Goal: Task Accomplishment & Management: Complete application form

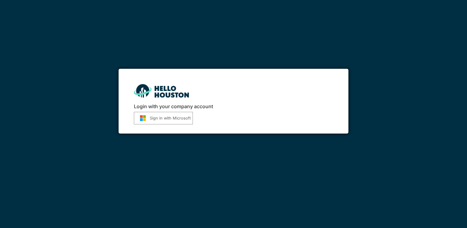
drag, startPoint x: 0, startPoint y: 0, endPoint x: 165, endPoint y: 120, distance: 204.2
click at [165, 120] on button "Sign in with Microsoft" at bounding box center [163, 118] width 59 height 13
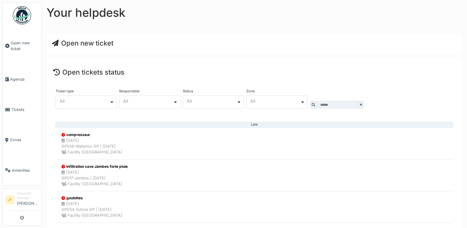
click at [63, 43] on span "Open new ticket" at bounding box center [82, 43] width 61 height 8
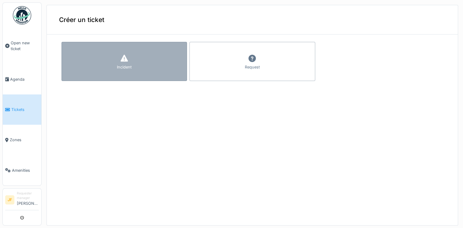
click at [127, 62] on div "Incident" at bounding box center [123, 61] width 125 height 39
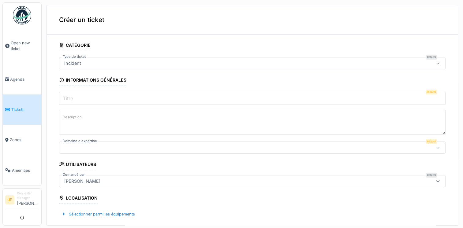
click at [86, 100] on input "Titre" at bounding box center [252, 98] width 386 height 13
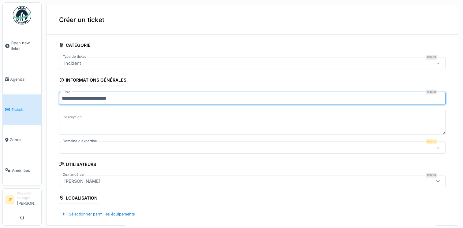
type input "**********"
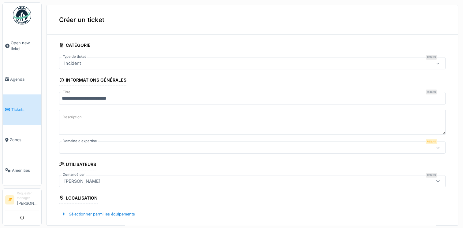
click at [71, 120] on textarea "Description" at bounding box center [252, 122] width 386 height 25
type textarea "**********"
click at [435, 146] on icon at bounding box center [437, 148] width 5 height 4
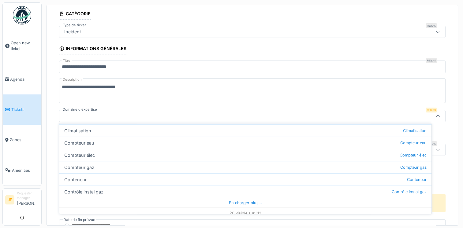
scroll to position [207, 0]
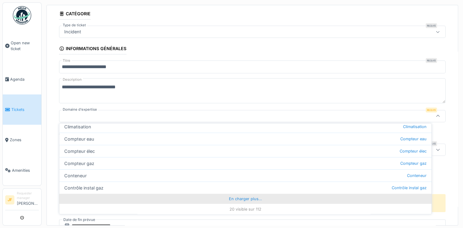
click at [252, 199] on div "En charger plus…" at bounding box center [245, 199] width 372 height 10
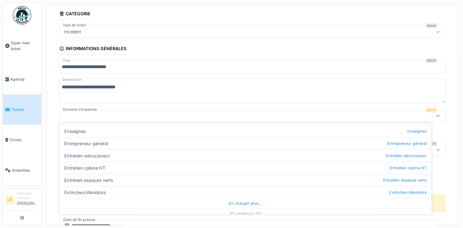
scroll to position [451, 0]
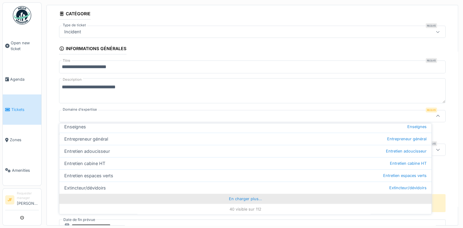
click at [241, 200] on div "En charger plus…" at bounding box center [245, 199] width 372 height 10
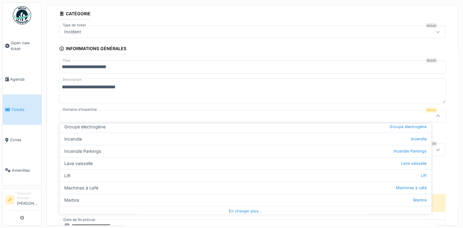
scroll to position [696, 0]
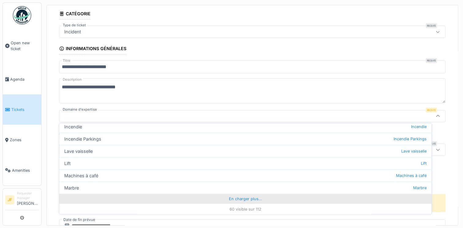
click at [251, 198] on div "En charger plus…" at bounding box center [245, 199] width 372 height 10
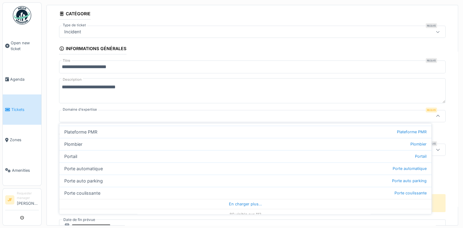
scroll to position [941, 0]
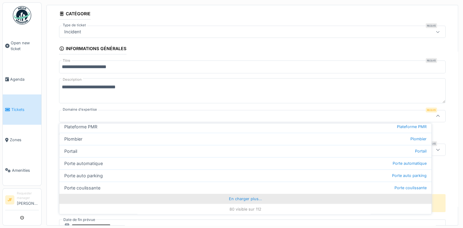
click at [240, 200] on div "En charger plus…" at bounding box center [245, 199] width 372 height 10
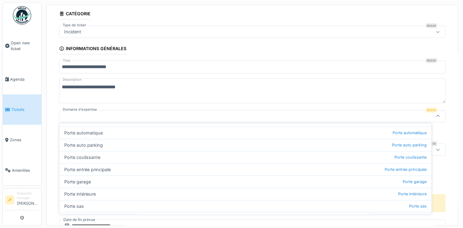
scroll to position [976, 0]
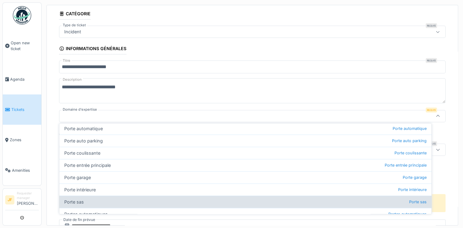
click at [82, 200] on div "Porte sas Porte sas" at bounding box center [245, 202] width 372 height 12
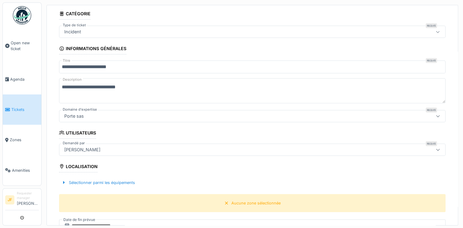
type input "***"
click at [76, 168] on div "Localisation" at bounding box center [78, 167] width 39 height 10
click at [73, 165] on div "Localisation" at bounding box center [78, 167] width 39 height 10
click at [72, 181] on div "Sélectionner parmi les équipements" at bounding box center [98, 183] width 78 height 8
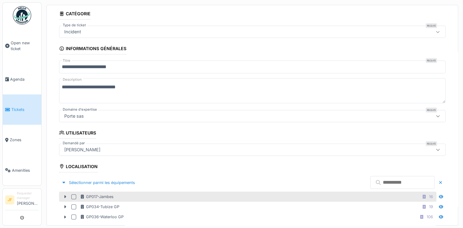
click at [74, 195] on div at bounding box center [73, 196] width 5 height 5
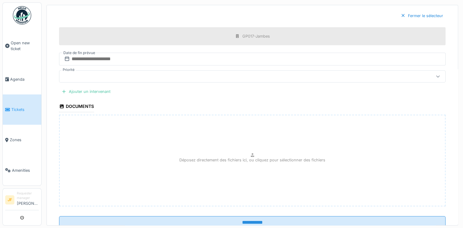
scroll to position [259, 0]
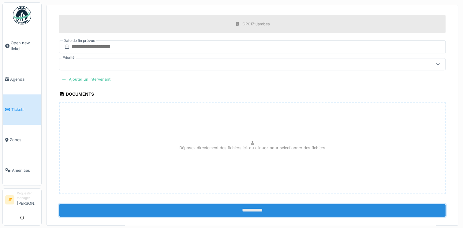
click at [233, 207] on input "**********" at bounding box center [252, 210] width 386 height 13
